Goal: Navigation & Orientation: Find specific page/section

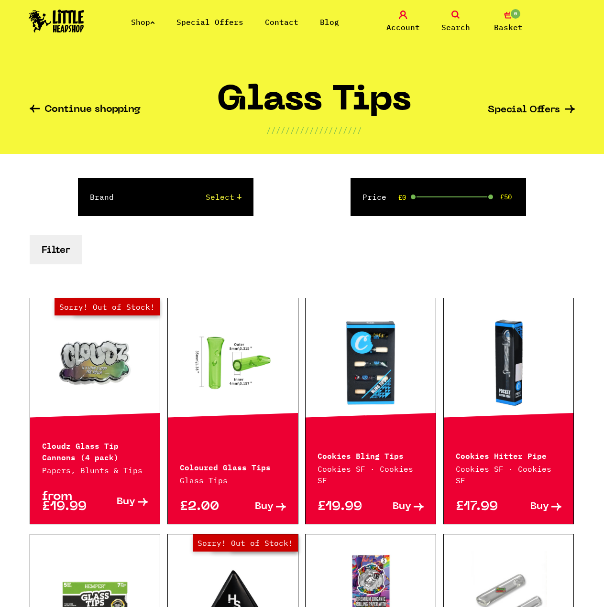
click at [69, 20] on img at bounding box center [56, 21] width 55 height 23
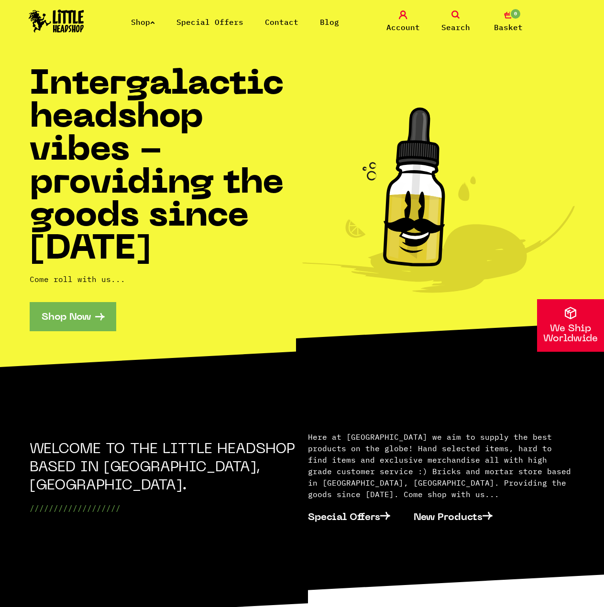
click at [52, 323] on link "Shop Now" at bounding box center [73, 316] width 87 height 29
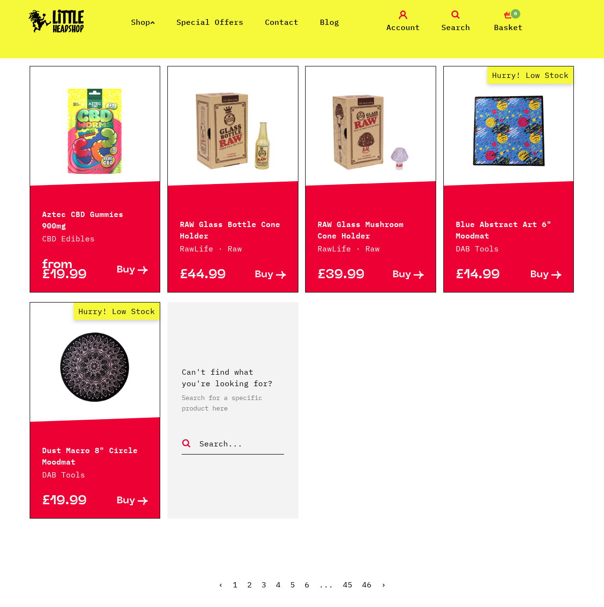
scroll to position [1405, 0]
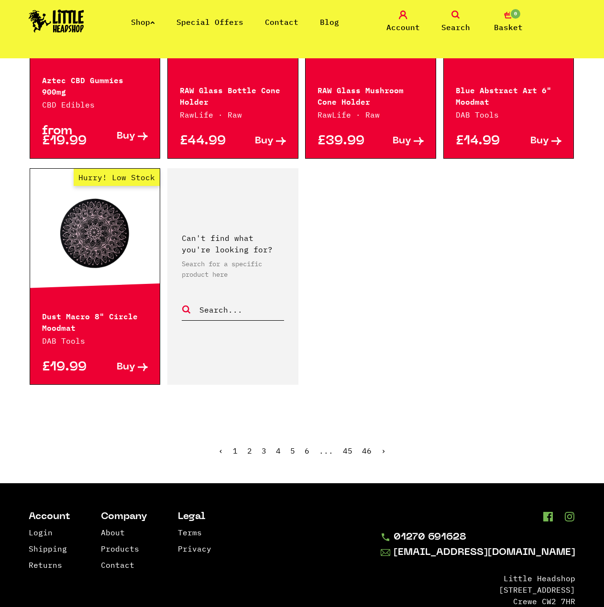
click at [382, 446] on link "›" at bounding box center [383, 451] width 5 height 10
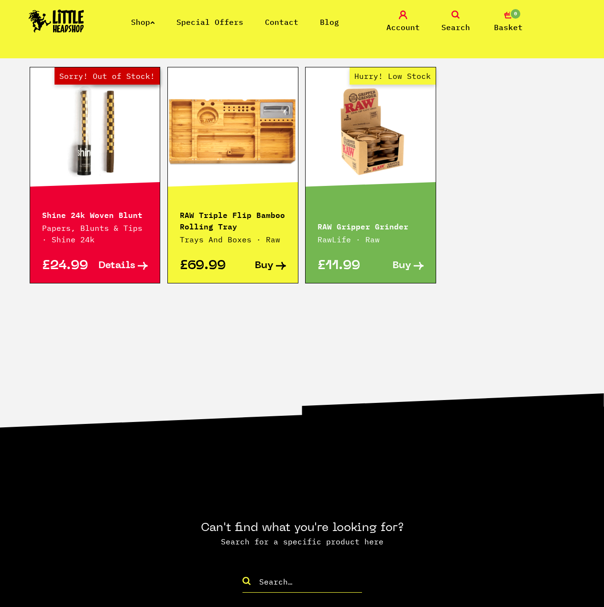
scroll to position [765, 0]
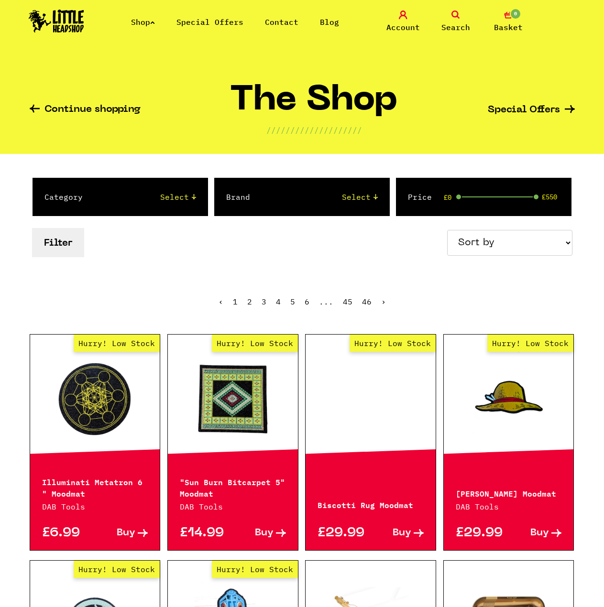
click at [207, 20] on link "Special Offers" at bounding box center [209, 22] width 67 height 10
